Goal: Find contact information: Find contact information

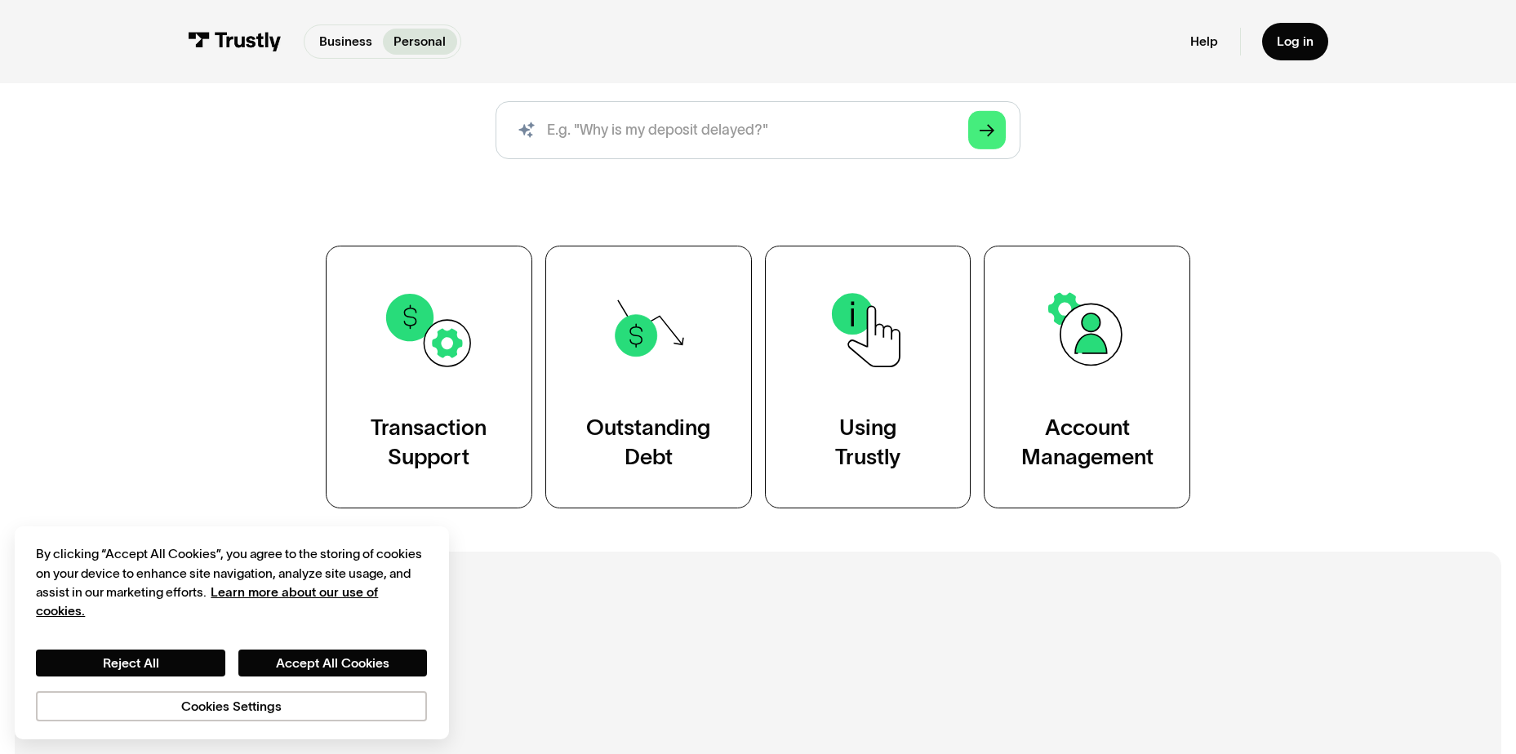
scroll to position [245, 0]
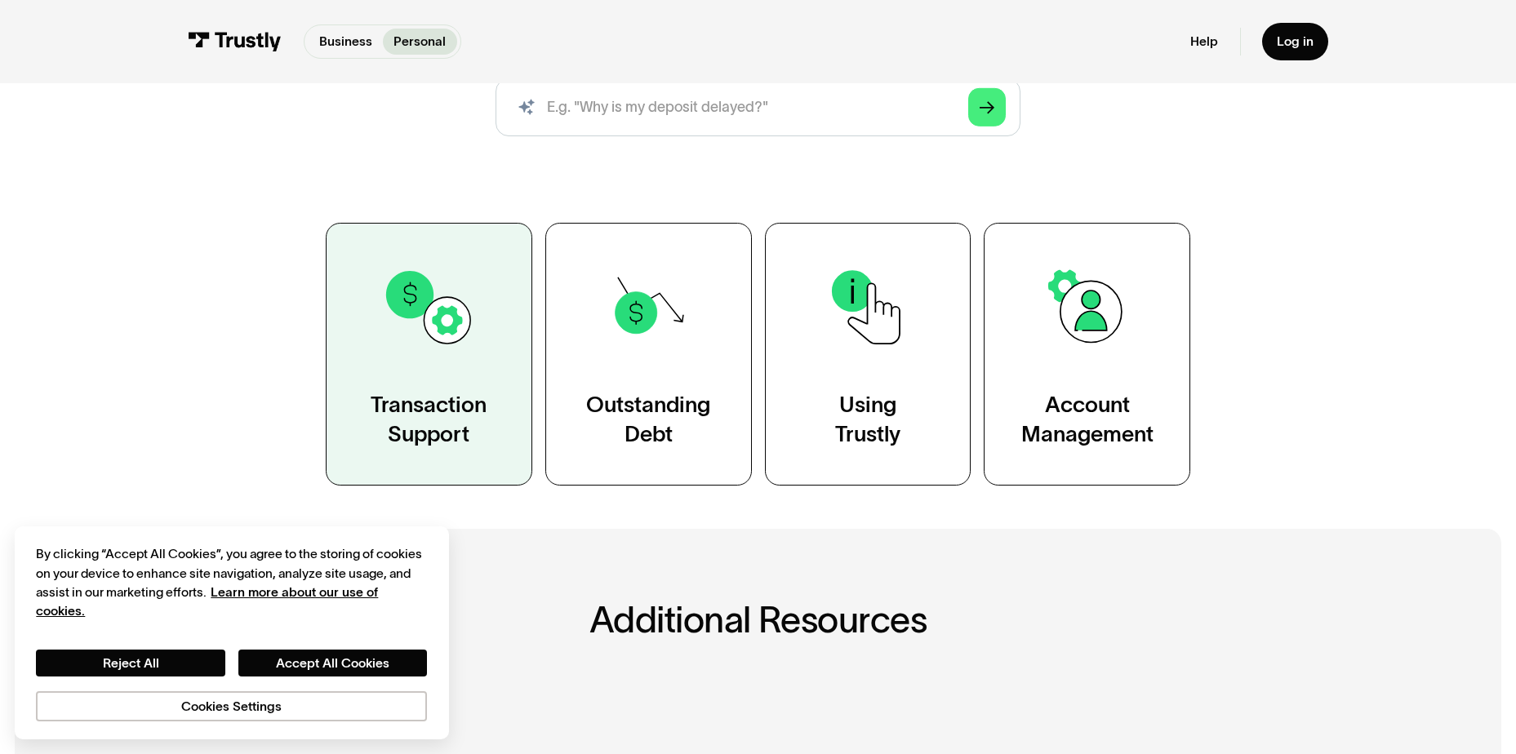
click at [425, 441] on div "Transaction Support" at bounding box center [429, 419] width 116 height 58
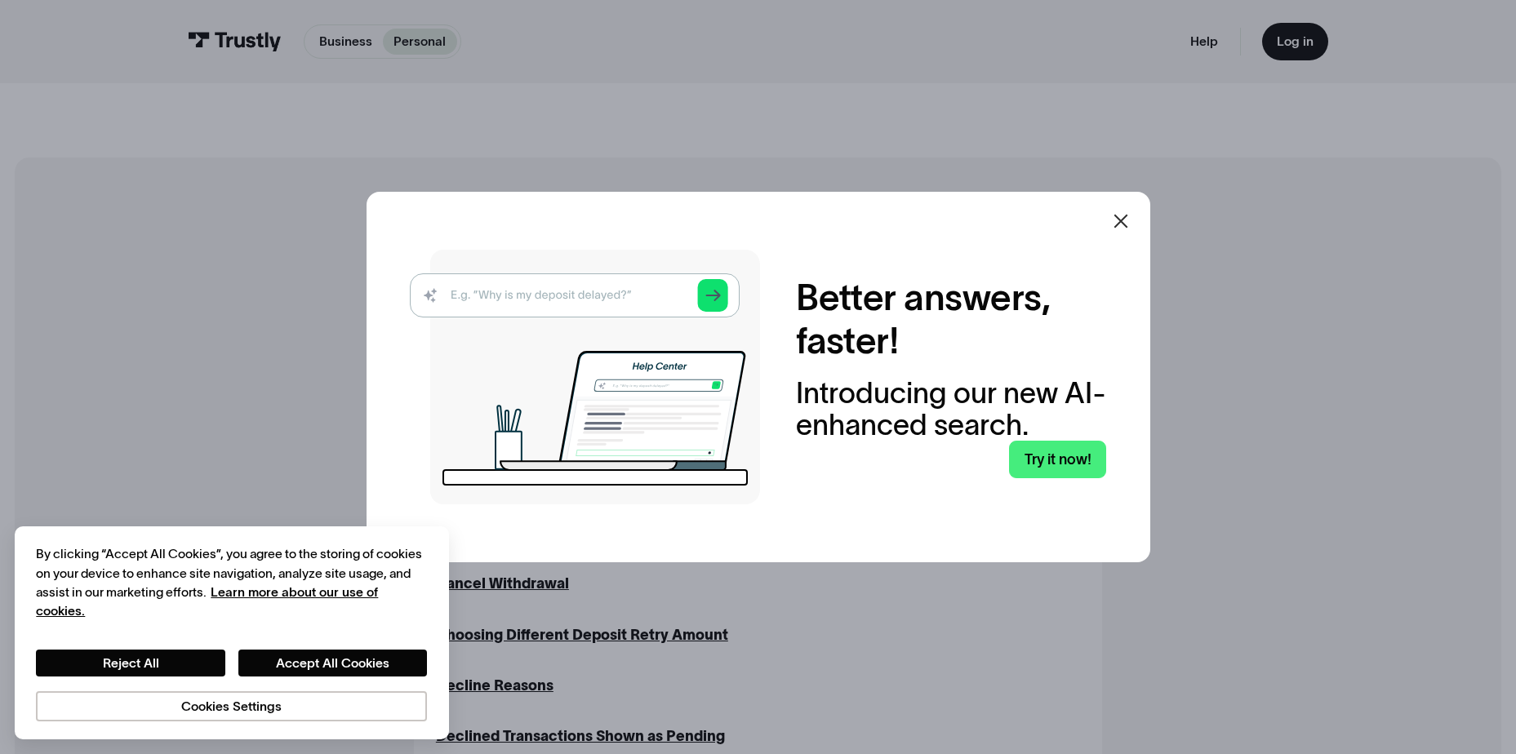
scroll to position [327, 0]
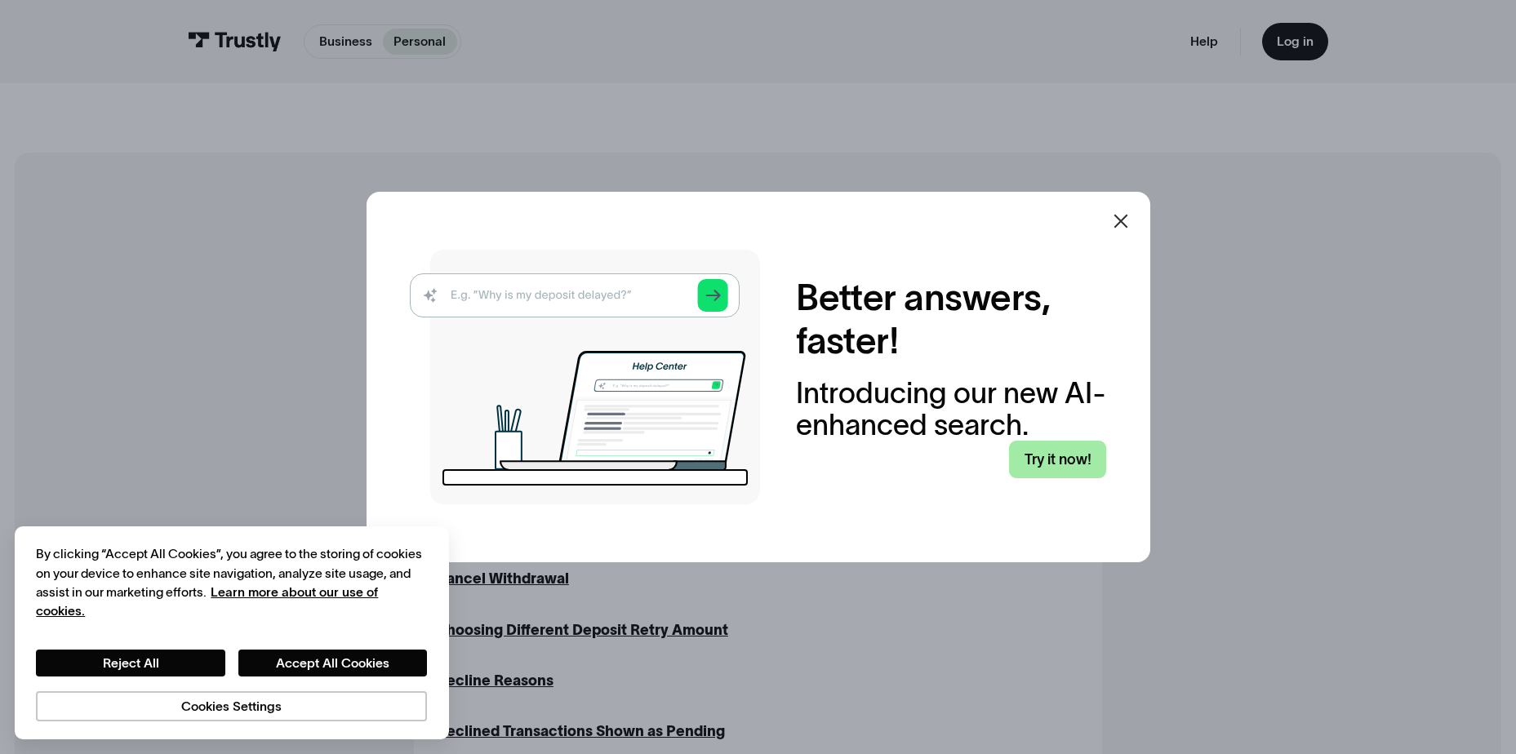
click at [1079, 461] on link "Try it now!" at bounding box center [1057, 460] width 97 height 38
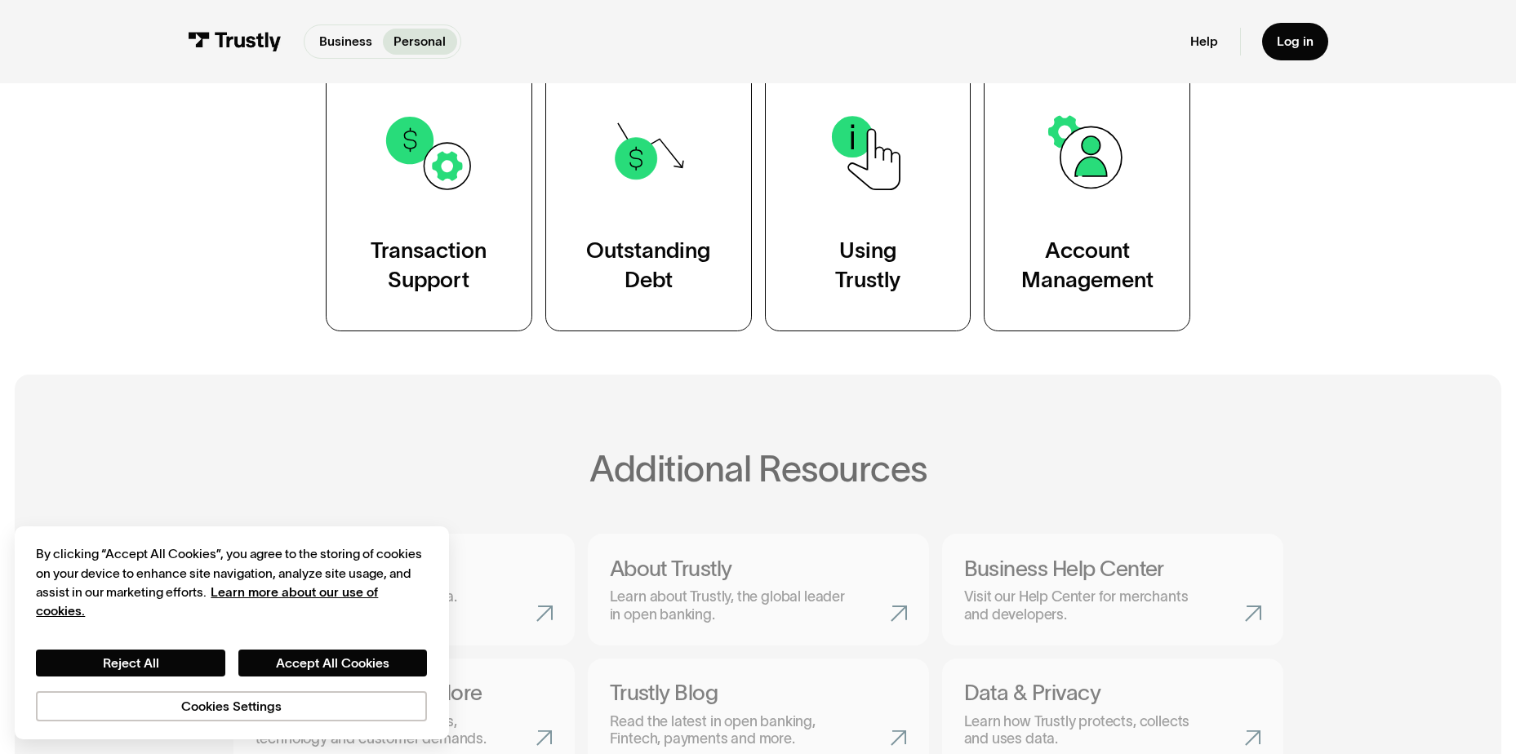
scroll to position [408, 0]
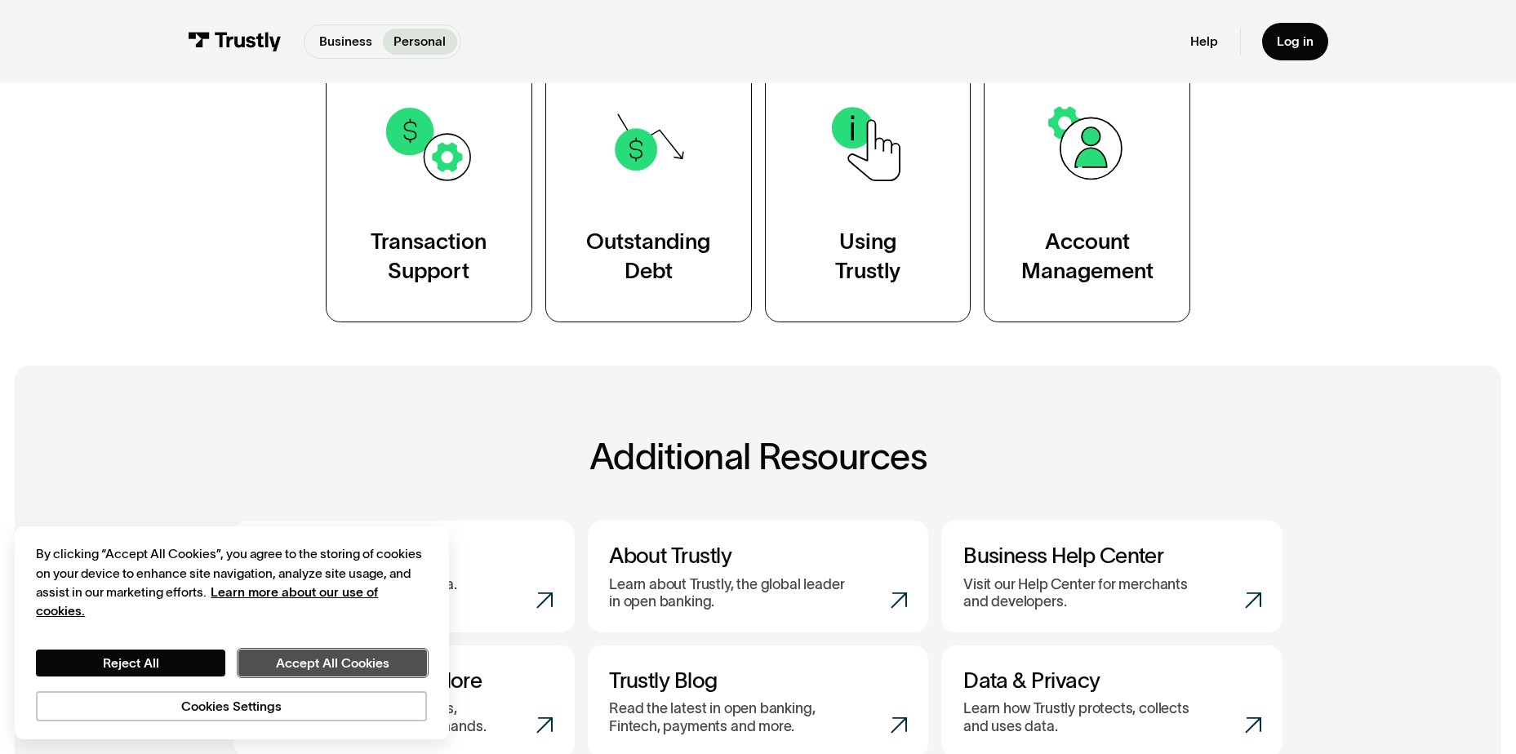
click at [267, 670] on button "Accept All Cookies" at bounding box center [332, 663] width 189 height 27
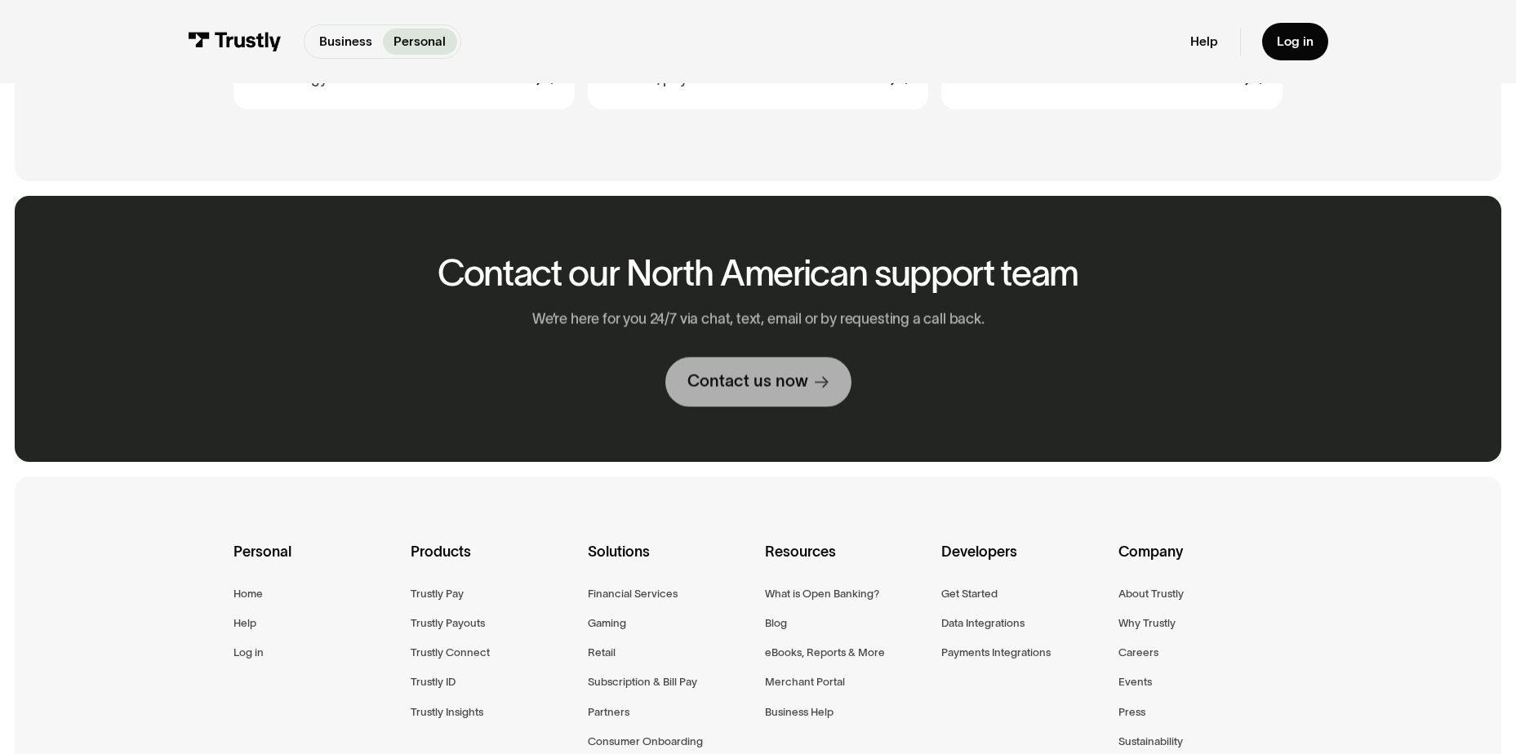
scroll to position [1062, 0]
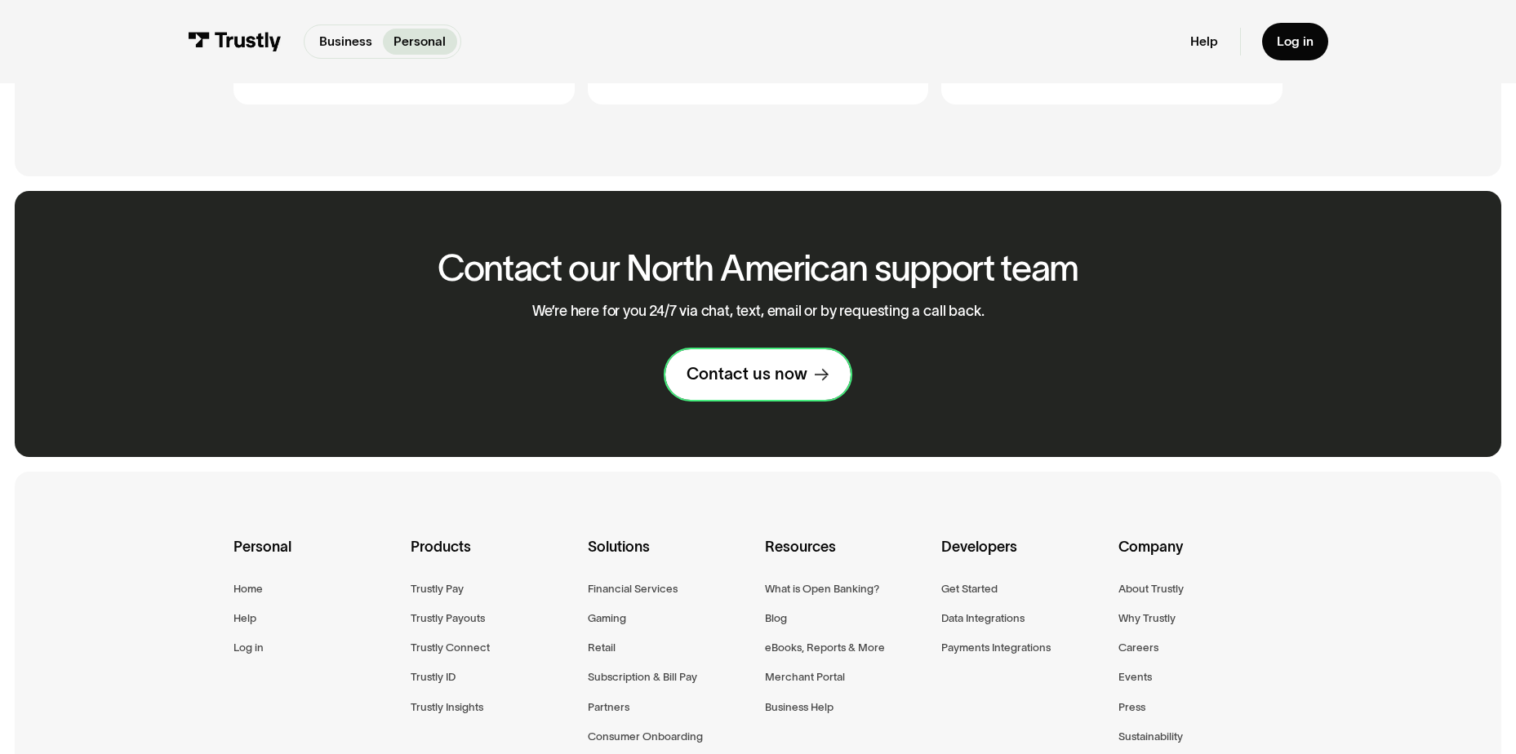
click at [777, 377] on div "Contact us now" at bounding box center [747, 374] width 121 height 21
